Goal: Transaction & Acquisition: Purchase product/service

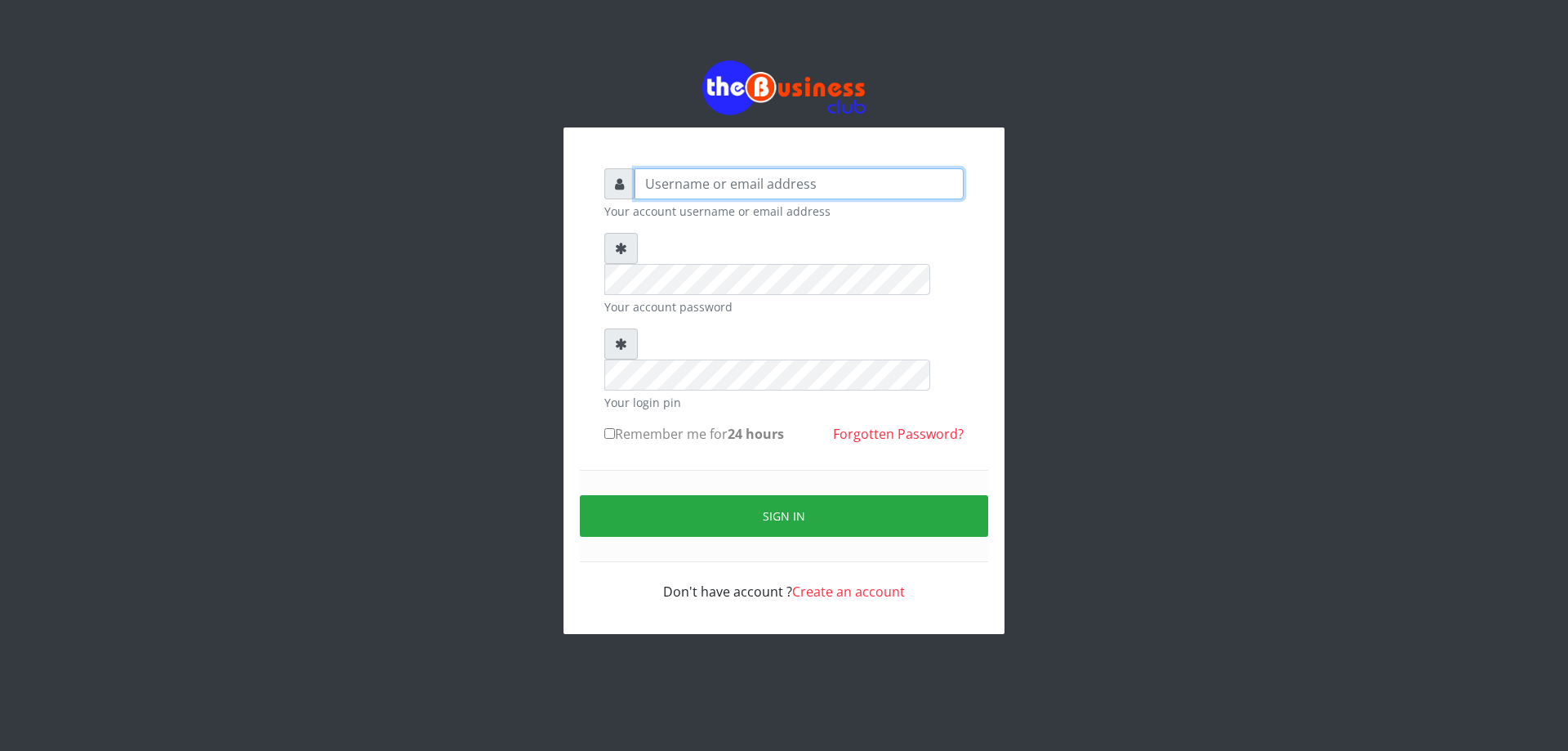
type input "DIACLEF"
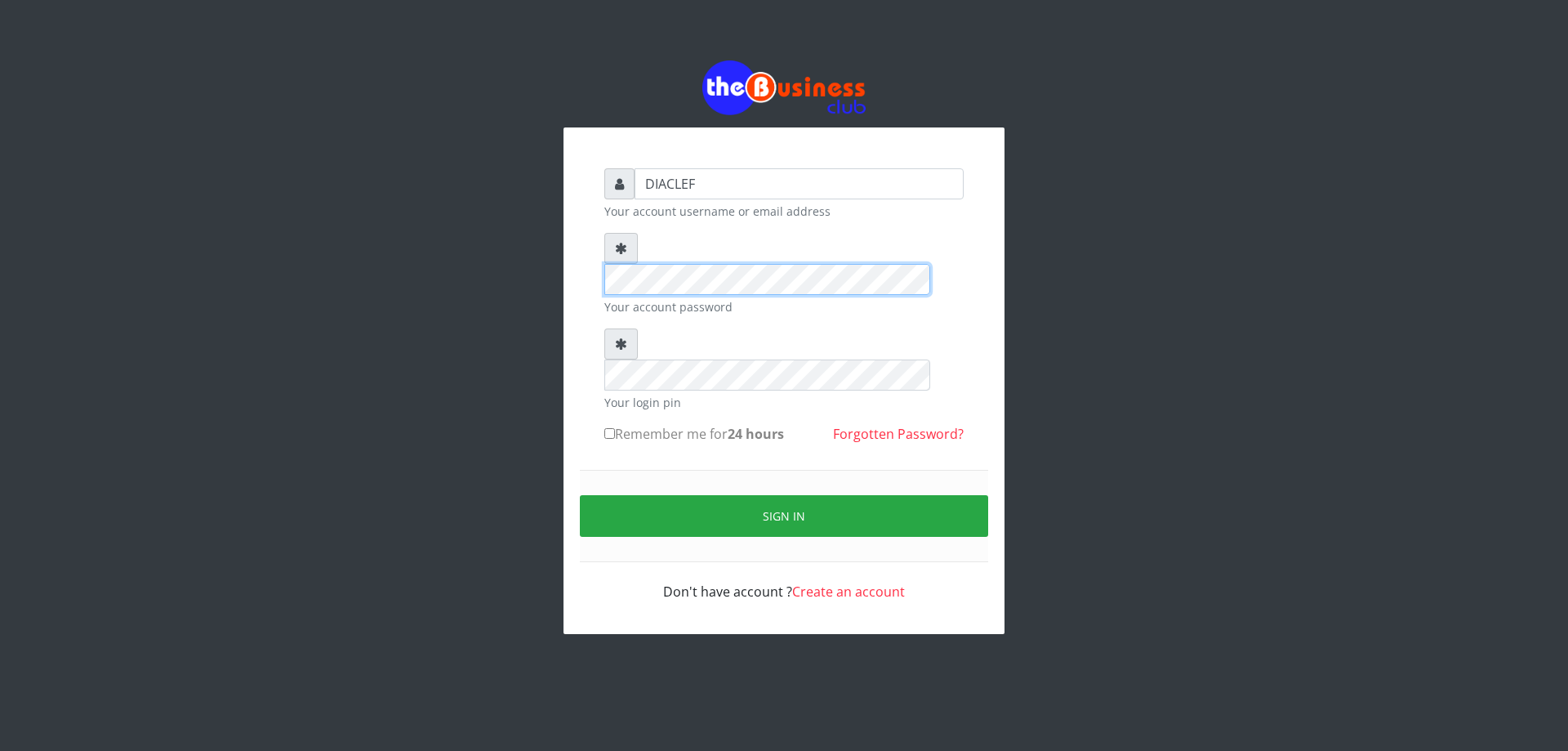
click at [555, 252] on div "DIACLEF Your account username or email address Your account password Your login…" at bounding box center [784, 347] width 932 height 693
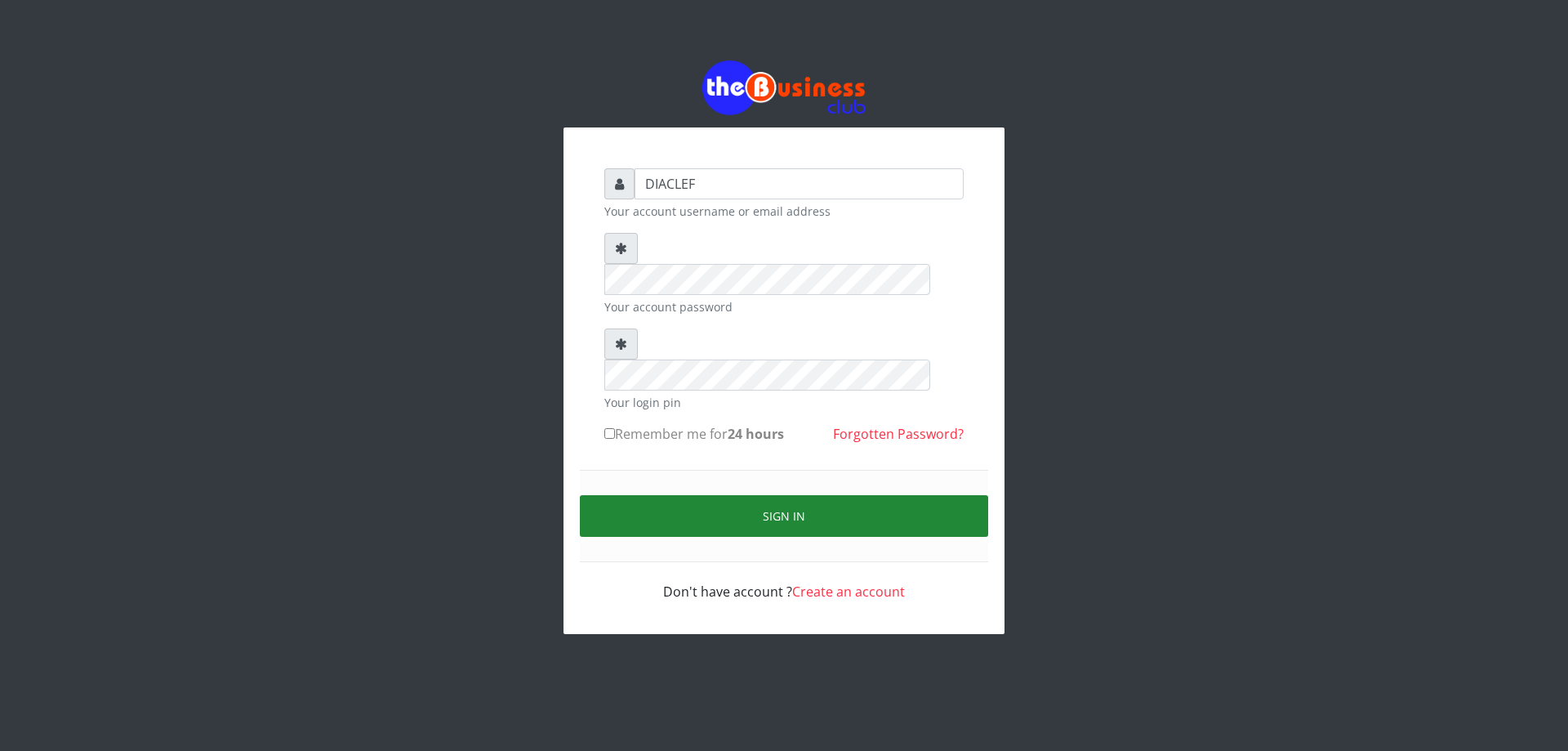
click at [869, 495] on button "Sign in" at bounding box center [784, 515] width 409 height 41
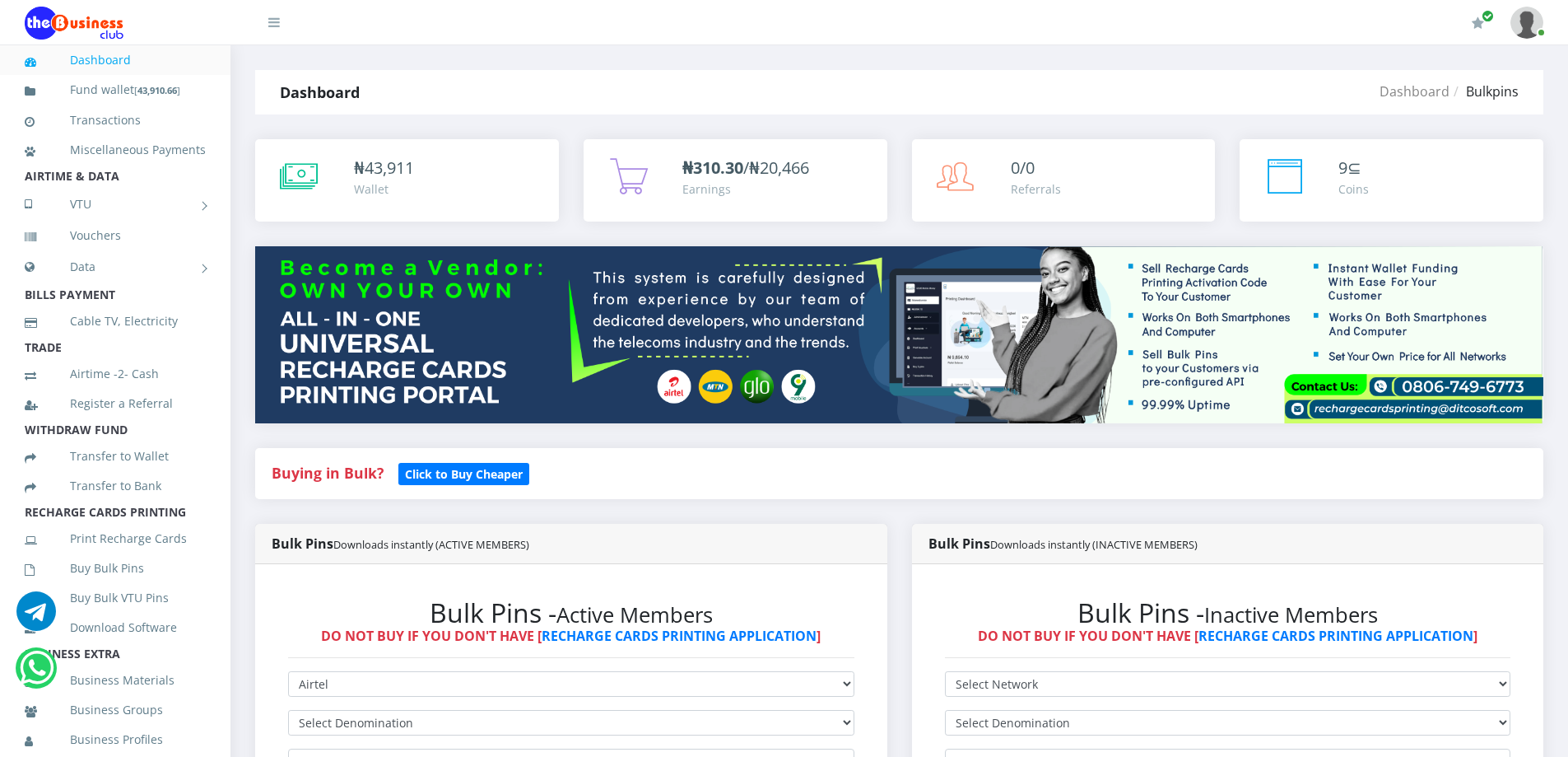
select select "Airtel"
select select "481.9-500"
click at [288, 710] on select "Select Denomination Airtel NGN100 - ₦96.38 Airtel NGN200 - ₦192.76 Airtel NGN50…" at bounding box center [570, 722] width 566 height 25
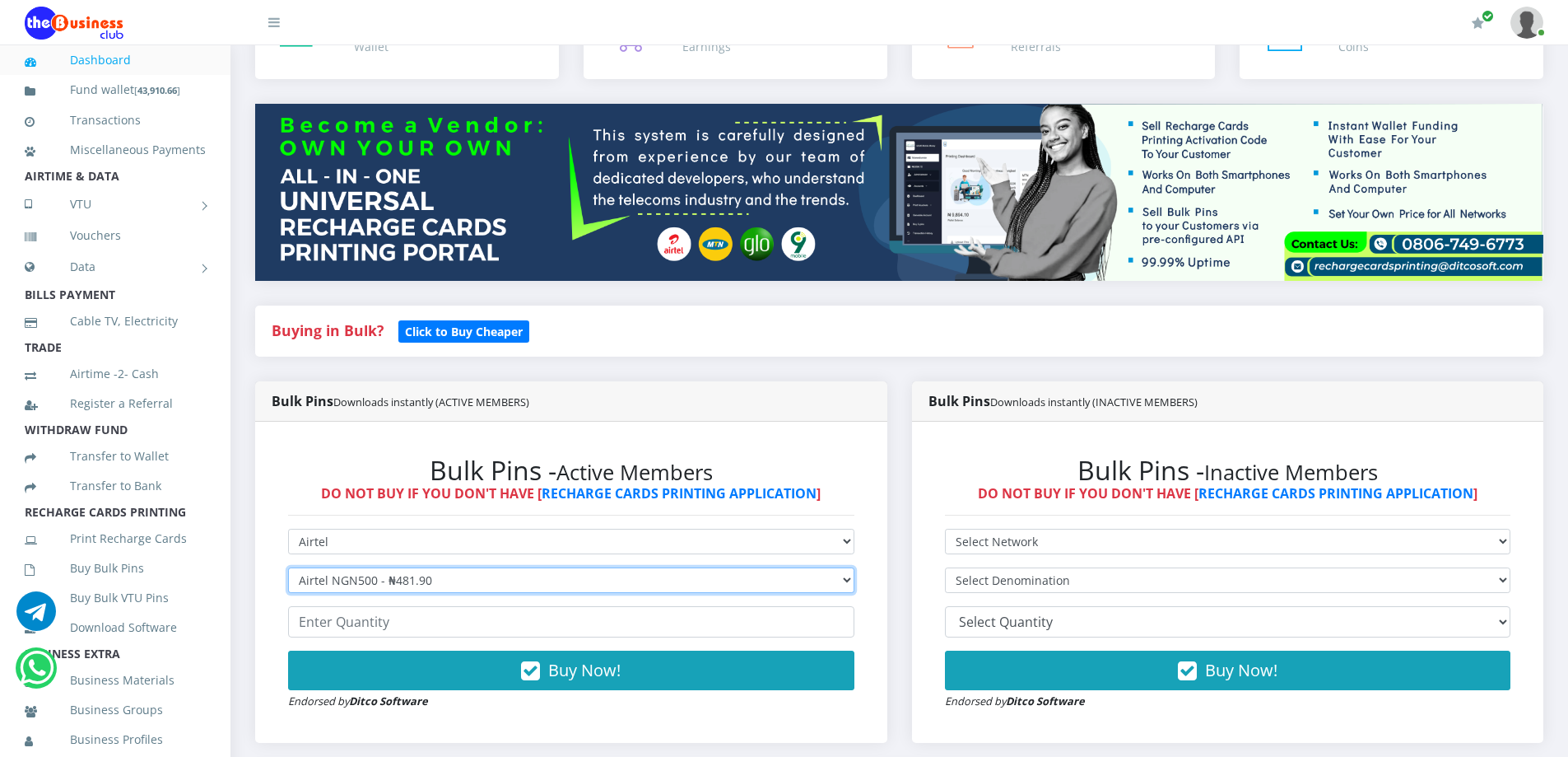
scroll to position [82, 0]
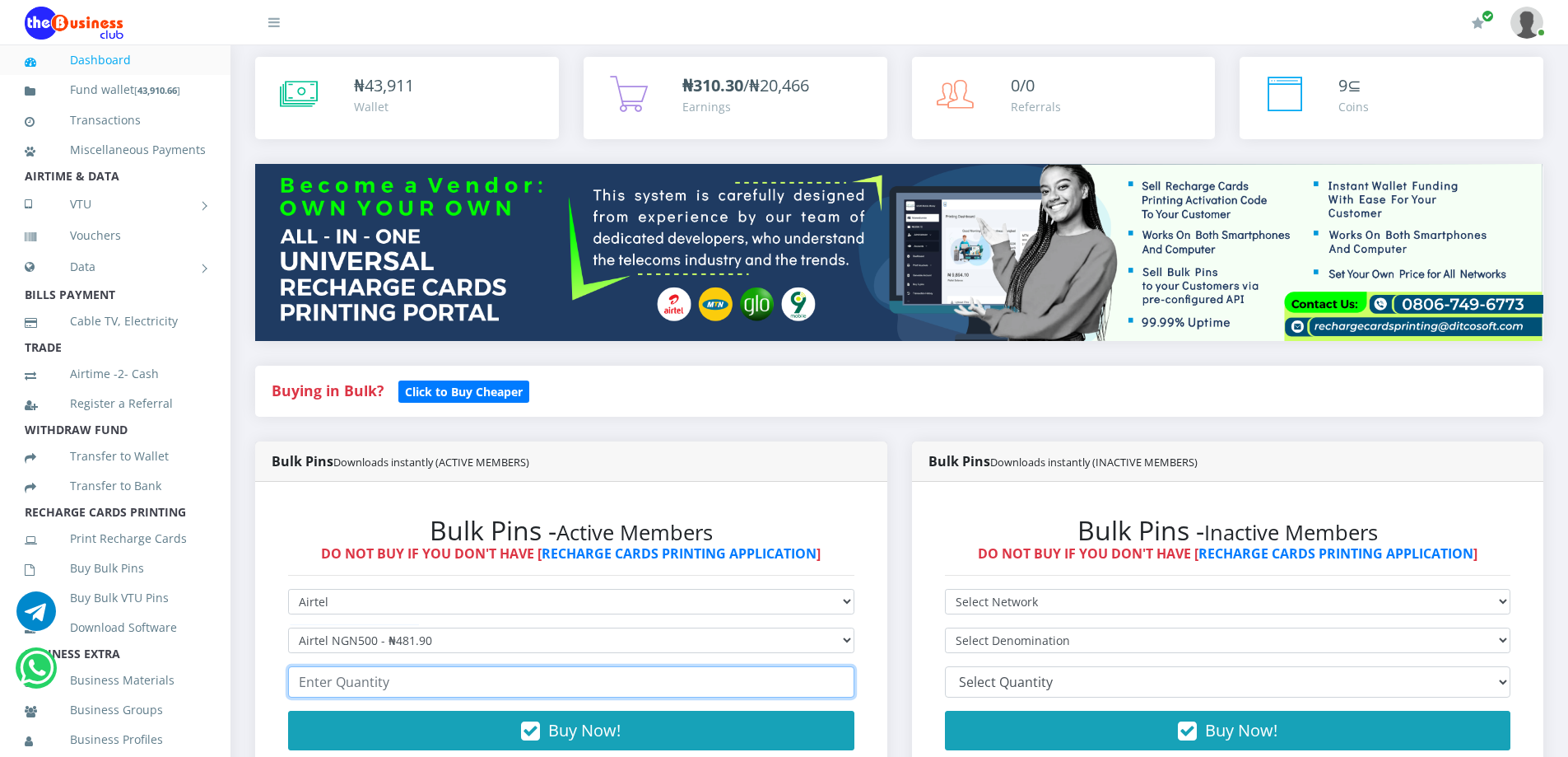
click at [407, 673] on input "number" at bounding box center [570, 682] width 566 height 31
click at [397, 667] on input "number" at bounding box center [570, 682] width 566 height 31
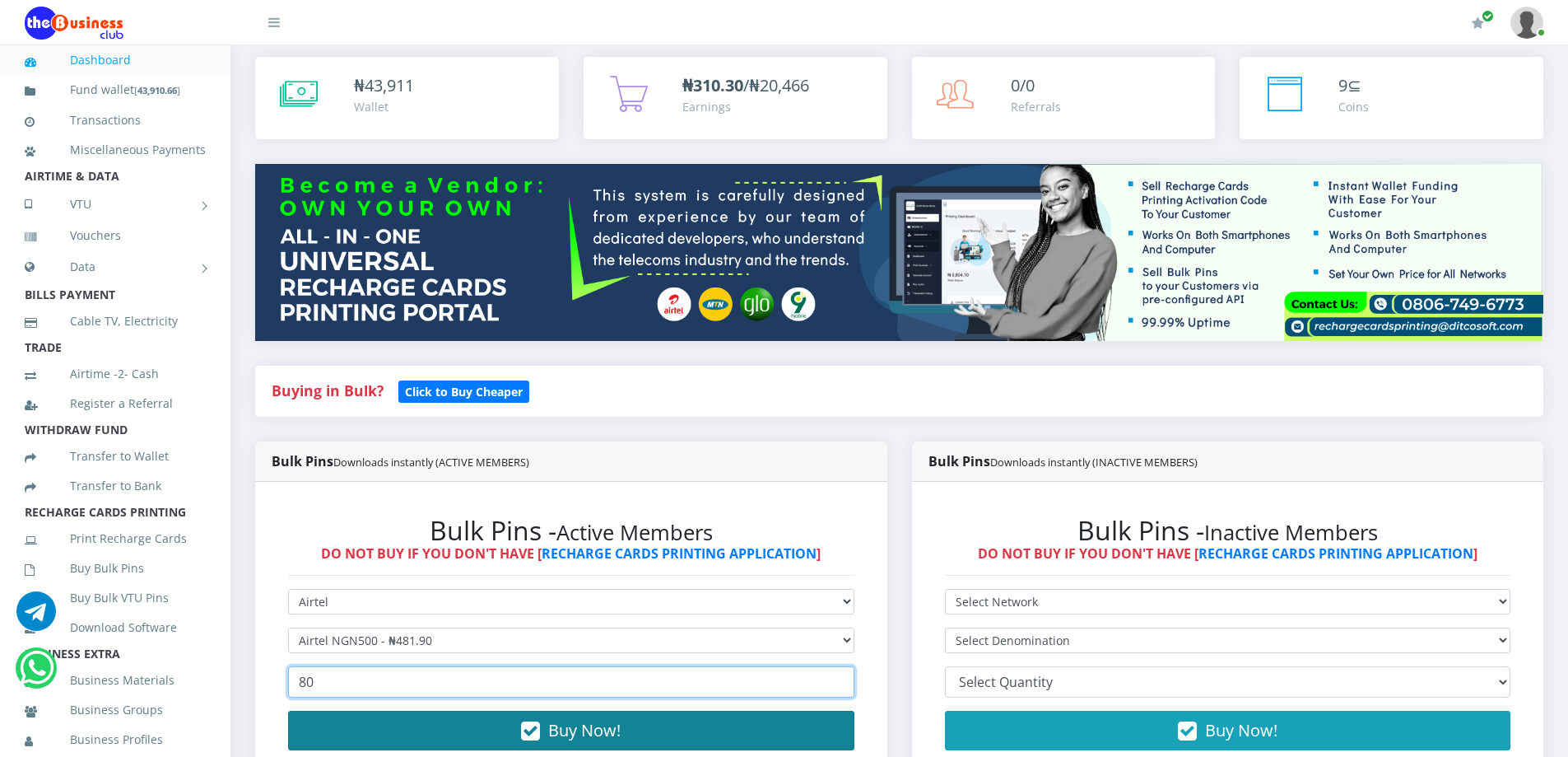
type input "80"
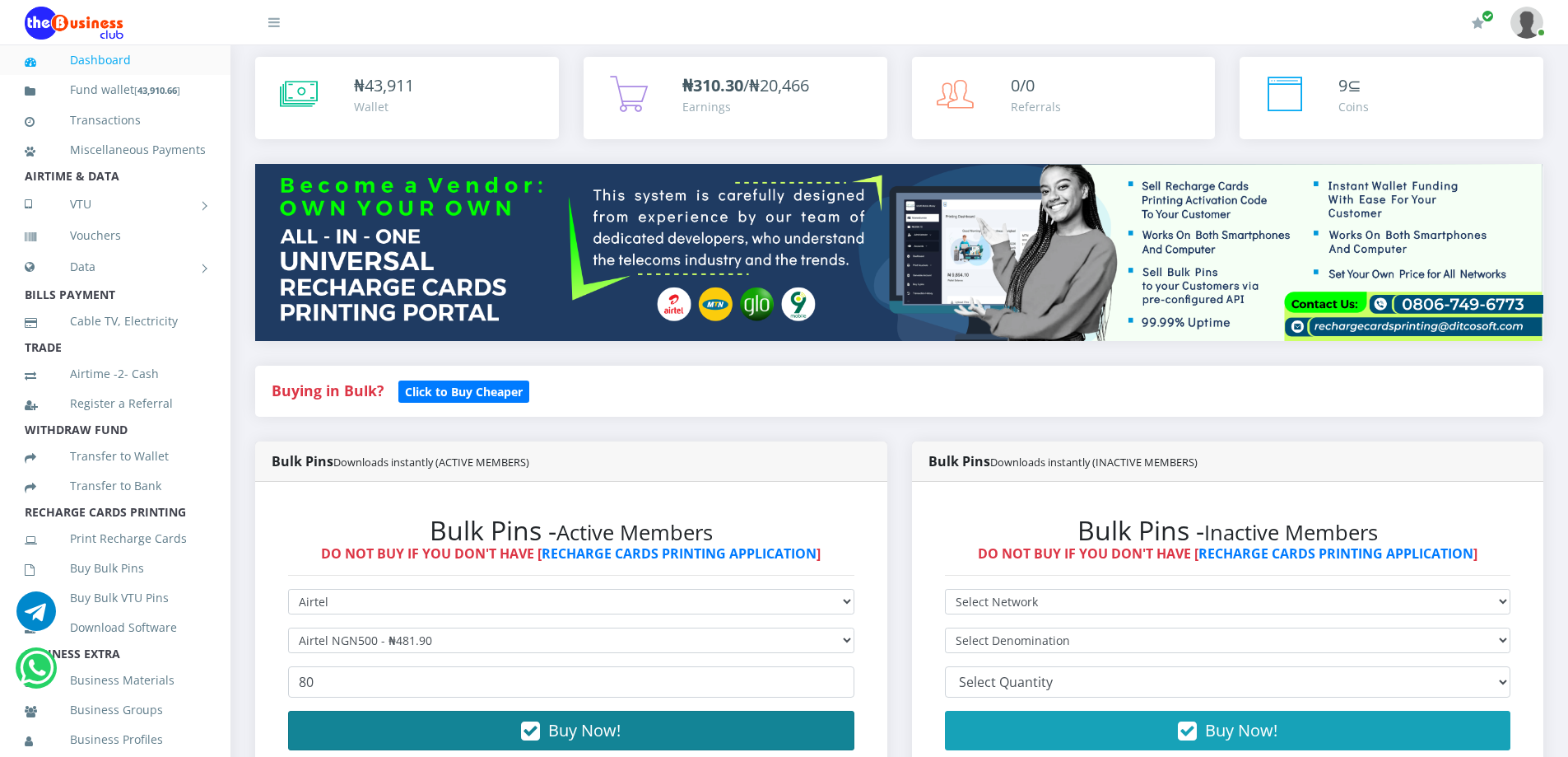
drag, startPoint x: 337, startPoint y: 728, endPoint x: 354, endPoint y: 720, distance: 18.8
click at [340, 728] on button "Buy Now!" at bounding box center [570, 730] width 566 height 40
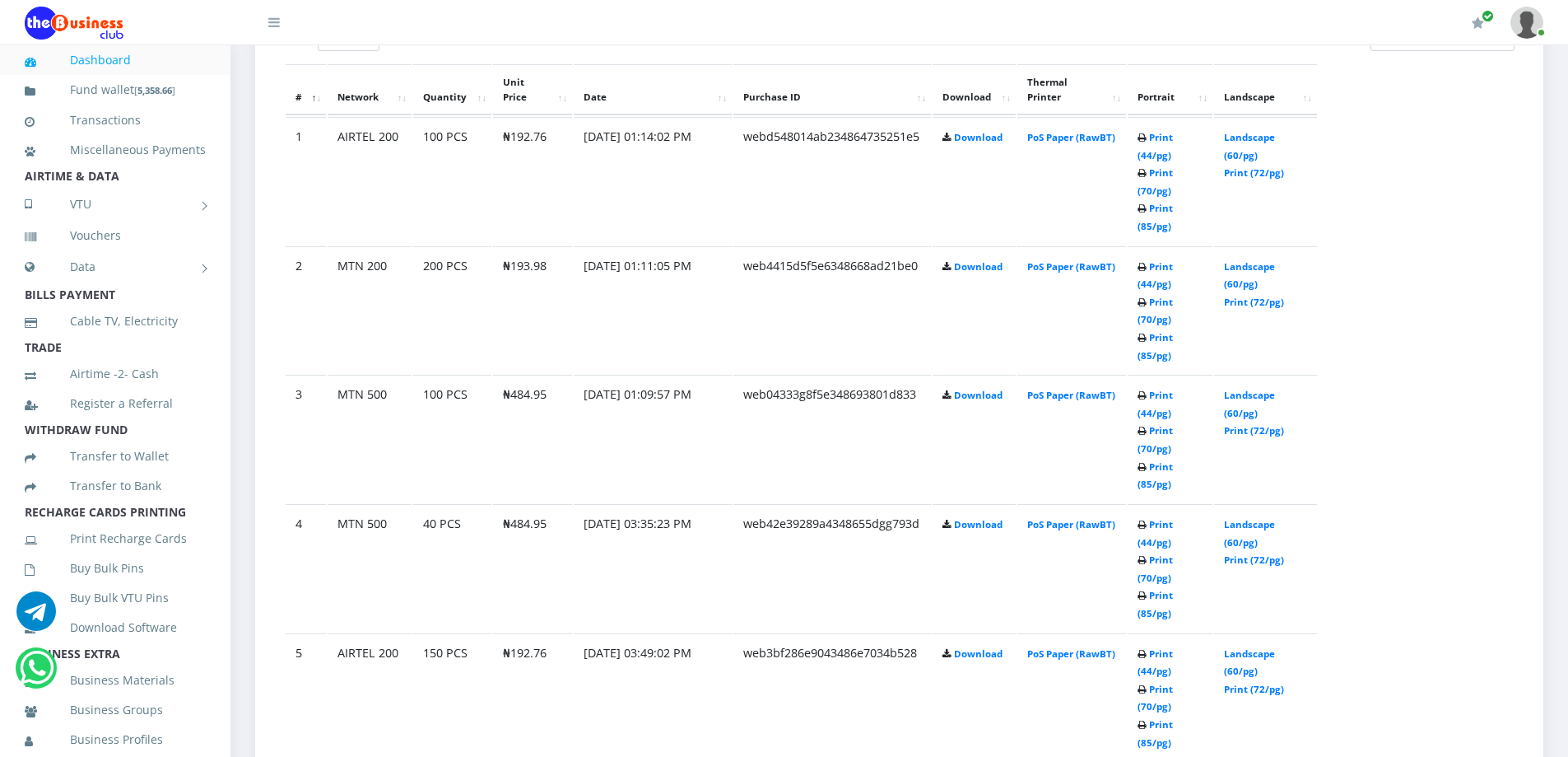
scroll to position [991, 0]
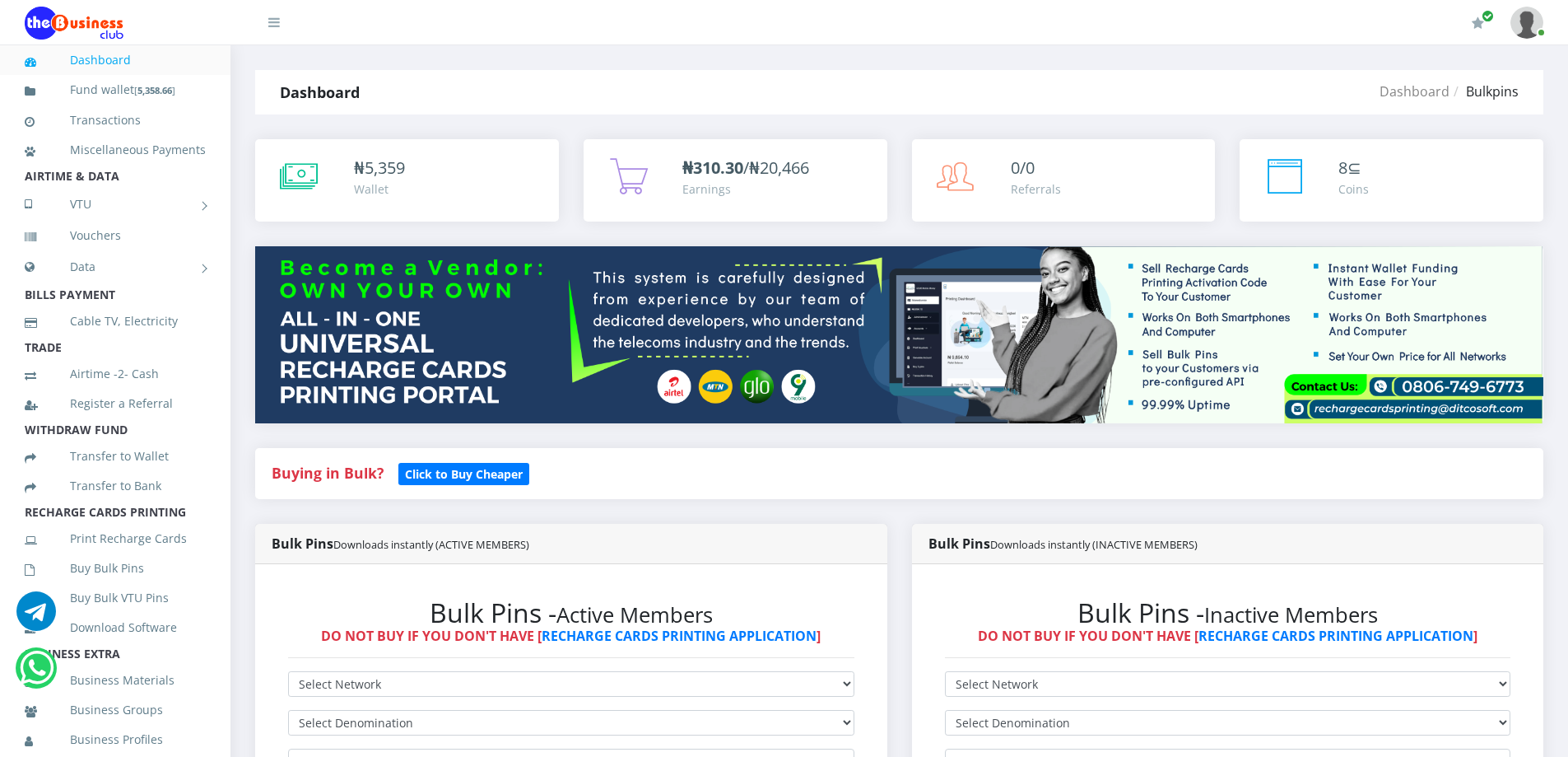
scroll to position [942, 0]
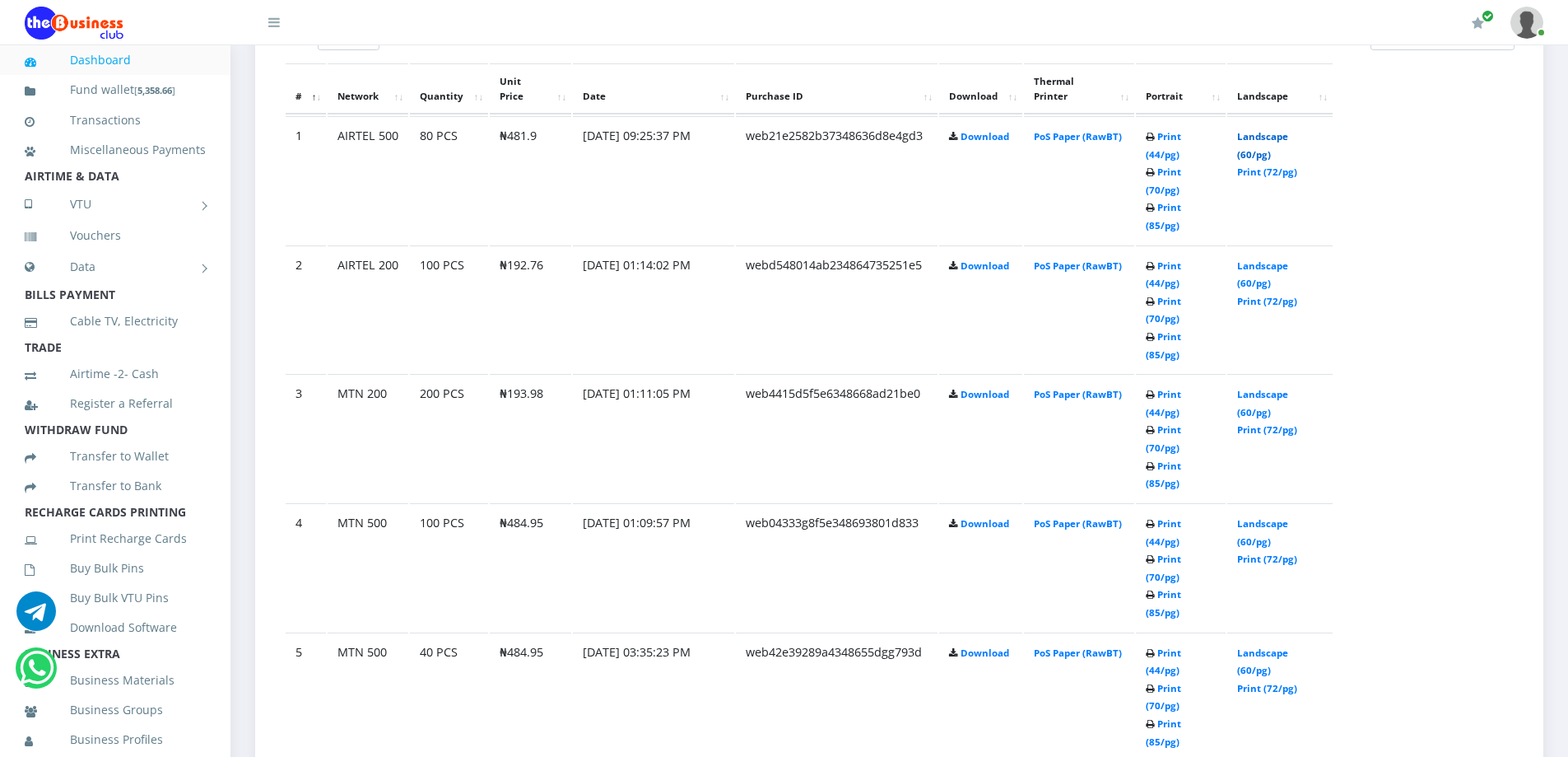
click at [1265, 130] on link "Landscape (60/pg)" at bounding box center [1262, 145] width 51 height 30
